Goal: Task Accomplishment & Management: Use online tool/utility

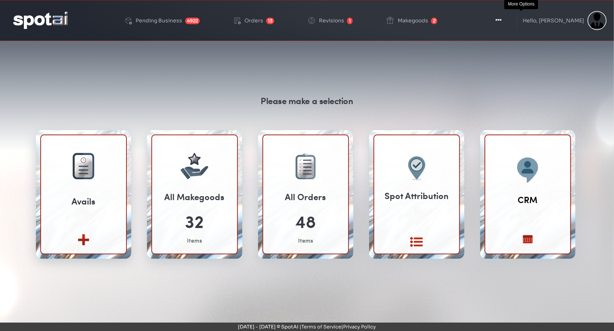
click at [509, 21] on button "Toggle Dropdown" at bounding box center [498, 20] width 22 height 18
click at [501, 20] on icon "button" at bounding box center [498, 19] width 6 height 7
drag, startPoint x: 522, startPoint y: 18, endPoint x: 478, endPoint y: 18, distance: 44.0
click at [478, 18] on div "Pending Business 4922 Orders 13 Revisions 1 Makegoods 2 Toggle Dropdown Create …" at bounding box center [307, 20] width 614 height 41
click at [509, 18] on button "Toggle Dropdown" at bounding box center [498, 20] width 22 height 18
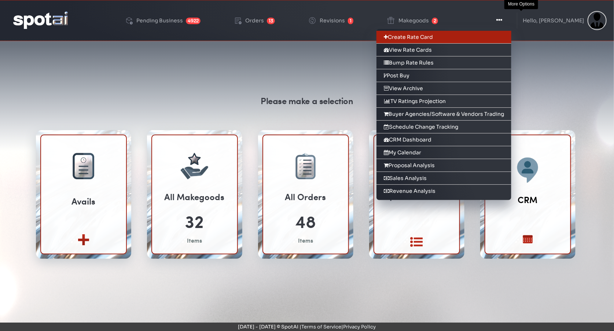
click at [479, 36] on link "Create Rate Card" at bounding box center [443, 37] width 135 height 13
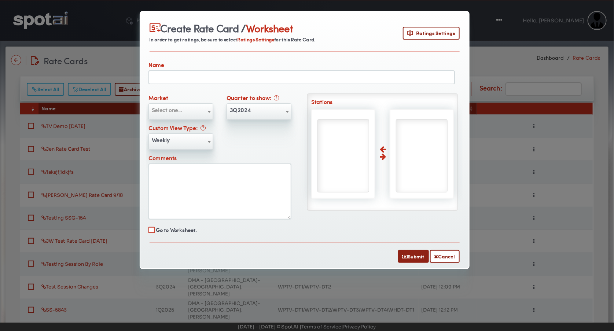
drag, startPoint x: 162, startPoint y: 28, endPoint x: 310, endPoint y: 29, distance: 148.0
click at [310, 29] on div "Create Rate Card / Worksheet" at bounding box center [233, 28] width 168 height 14
copy div "Create Rate Card / Worksheet"
click at [330, 25] on div "Create Rate Card / Worksheet In order to get ratings, be sure to select Ratings…" at bounding box center [304, 36] width 310 height 31
drag, startPoint x: 163, startPoint y: 29, endPoint x: 306, endPoint y: 29, distance: 143.2
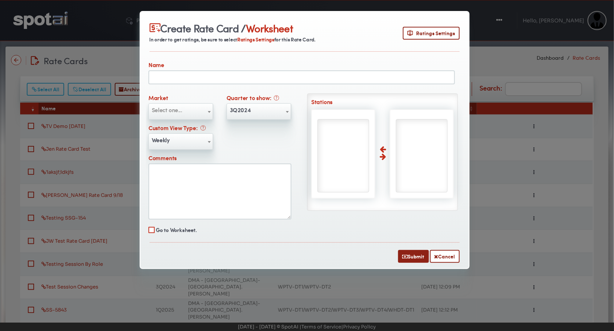
click at [306, 29] on div "Create Rate Card / Worksheet" at bounding box center [233, 28] width 168 height 14
copy div "Create Rate Card / Worksheet"
click at [430, 31] on span "Ratings Settings" at bounding box center [431, 33] width 48 height 8
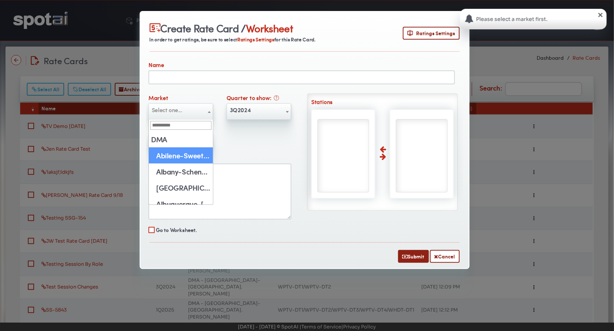
click at [177, 111] on span "Select one..." at bounding box center [167, 110] width 30 height 8
select select "***"
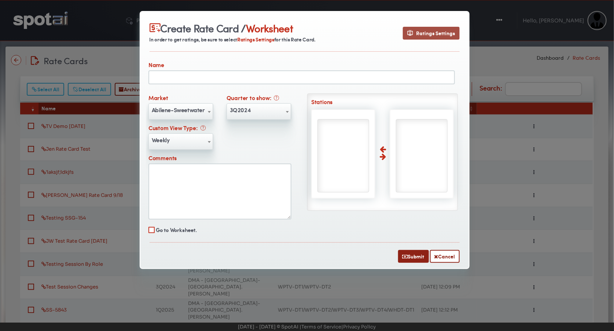
click at [423, 34] on span "Ratings Settings" at bounding box center [431, 33] width 48 height 8
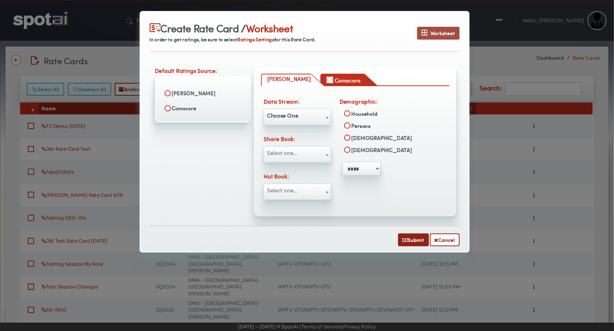
click at [429, 32] on span "Worksheet" at bounding box center [438, 33] width 34 height 8
